Goal: Navigation & Orientation: Find specific page/section

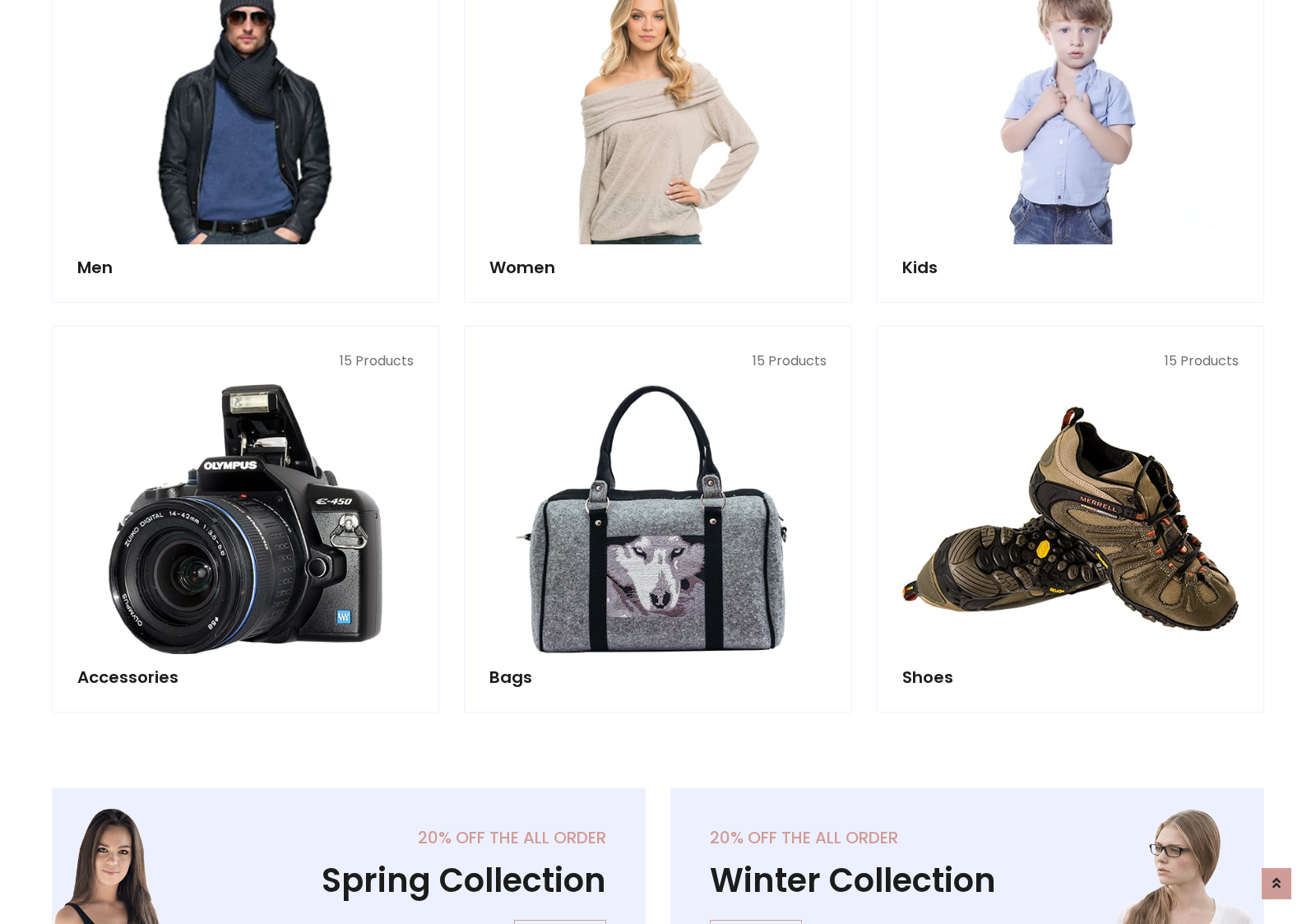
scroll to position [550, 0]
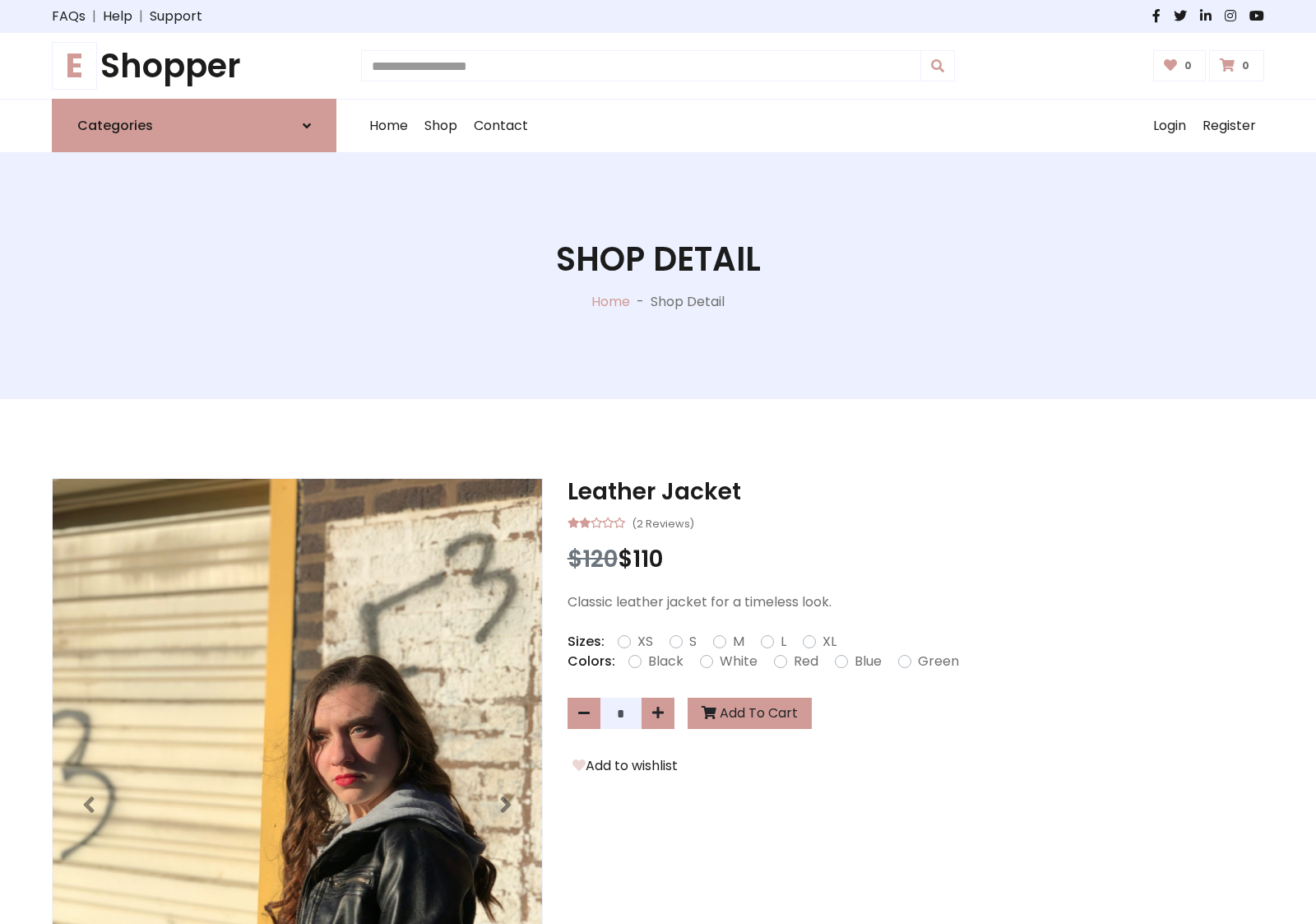
click at [194, 66] on h1 "E Shopper" at bounding box center [194, 66] width 285 height 40
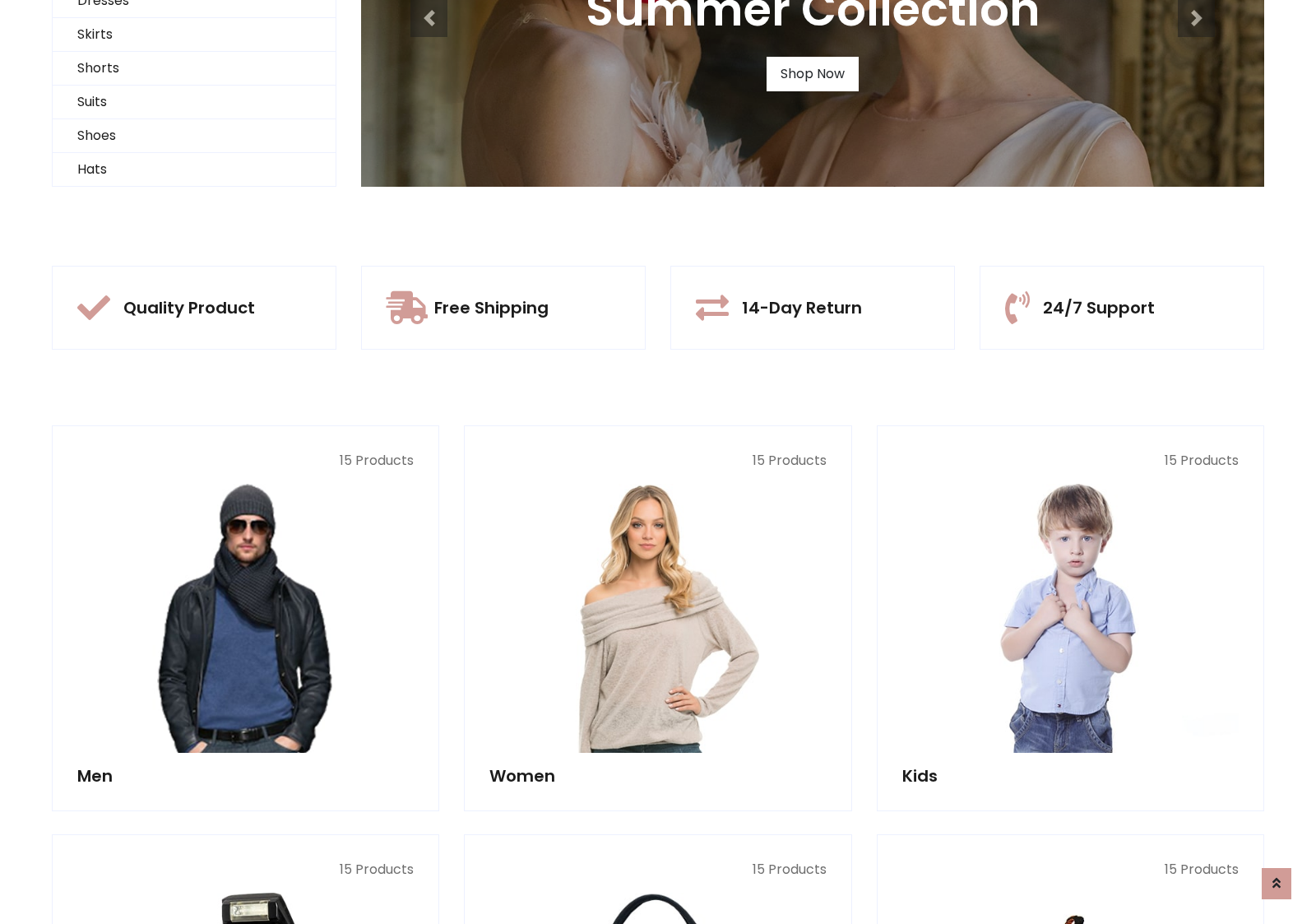
scroll to position [158, 0]
